Goal: Transaction & Acquisition: Book appointment/travel/reservation

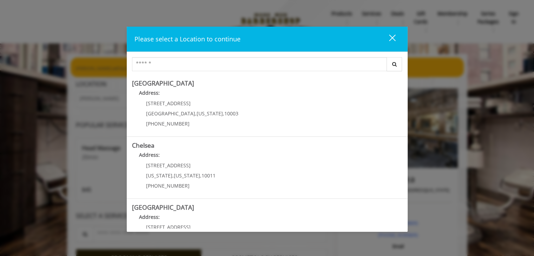
click at [390, 37] on div "close" at bounding box center [388, 39] width 14 height 11
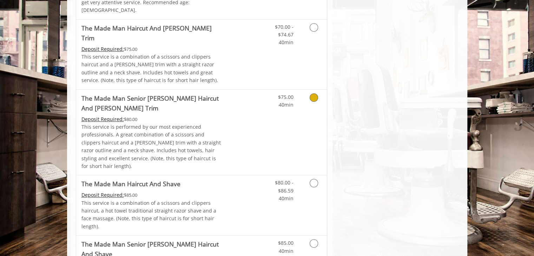
scroll to position [597, 0]
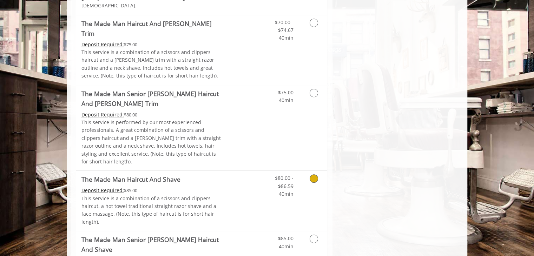
click at [312, 175] on icon "Grooming services" at bounding box center [314, 179] width 8 height 8
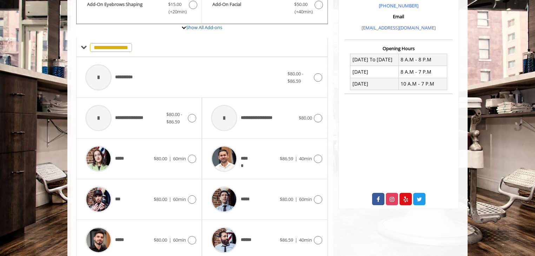
scroll to position [226, 0]
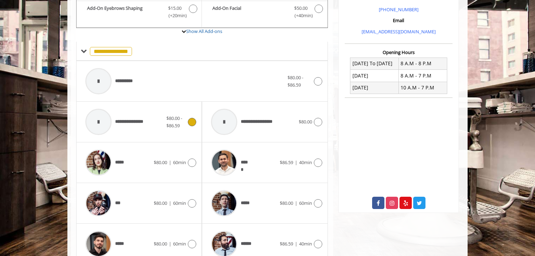
click at [186, 118] on div at bounding box center [191, 122] width 10 height 8
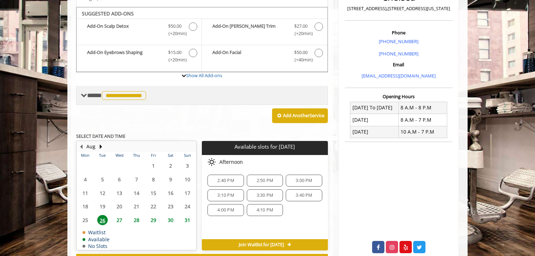
scroll to position [181, 0]
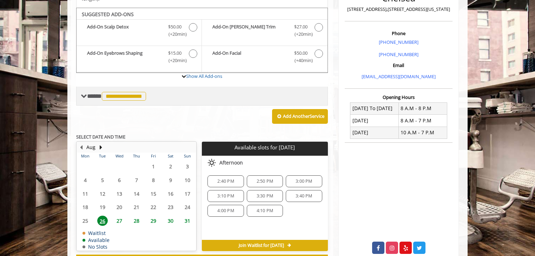
click at [118, 92] on span "**********" at bounding box center [124, 96] width 44 height 9
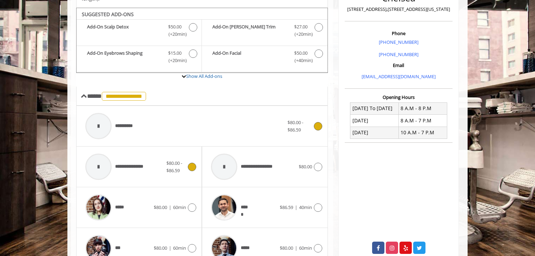
click at [213, 125] on div "**********" at bounding box center [185, 126] width 206 height 33
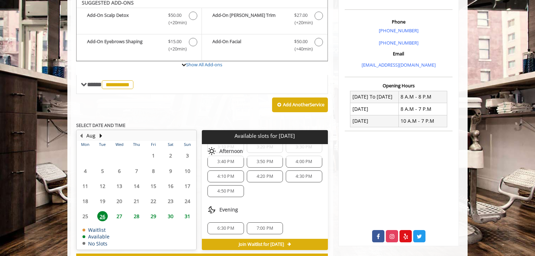
scroll to position [213, 0]
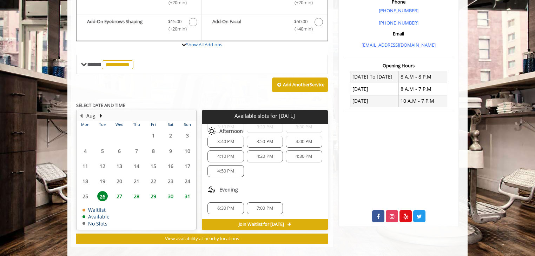
click at [222, 206] on span "6:30 PM" at bounding box center [225, 209] width 17 height 6
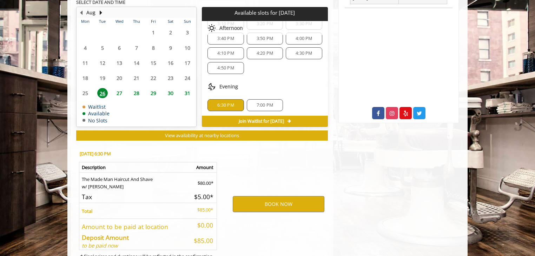
scroll to position [339, 0]
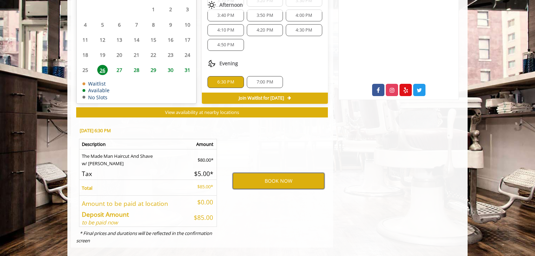
click at [253, 173] on button "BOOK NOW" at bounding box center [279, 181] width 92 height 16
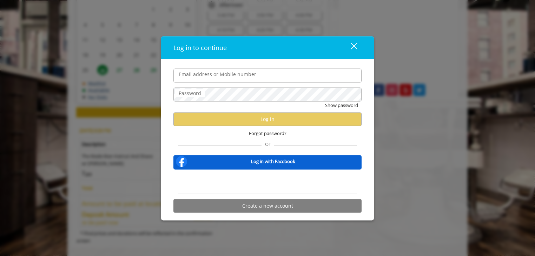
type input "**********"
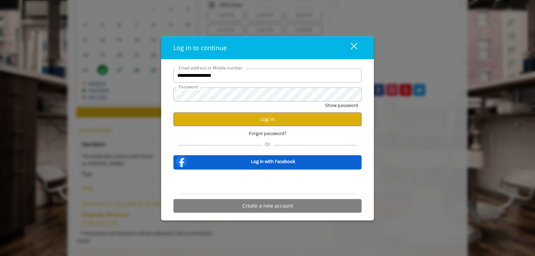
scroll to position [0, 0]
click at [237, 119] on button "Log in" at bounding box center [267, 119] width 188 height 14
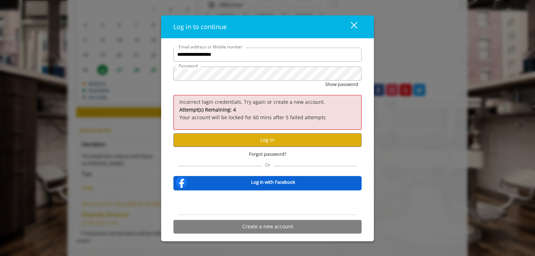
click at [183, 66] on label "Password" at bounding box center [188, 65] width 26 height 7
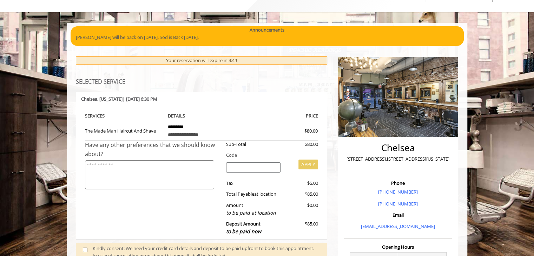
scroll to position [140, 0]
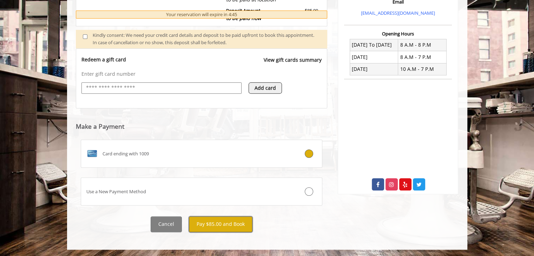
click at [231, 223] on button "Pay $85.00 and Book" at bounding box center [221, 225] width 64 height 16
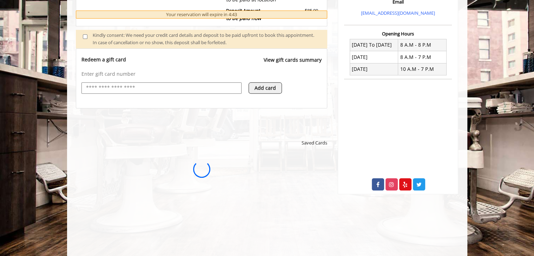
scroll to position [0, 0]
